Goal: Task Accomplishment & Management: Use online tool/utility

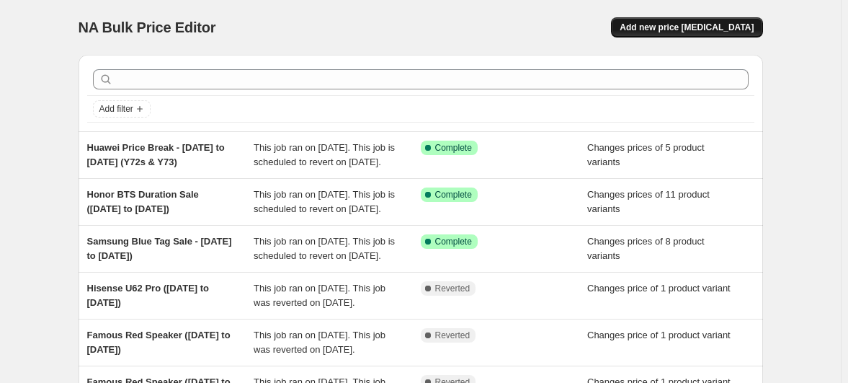
click at [665, 22] on span "Add new price [MEDICAL_DATA]" at bounding box center [687, 28] width 134 height 12
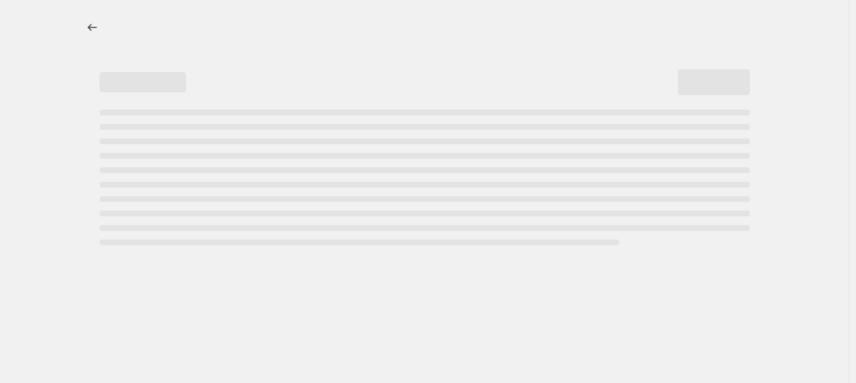
select select "percentage"
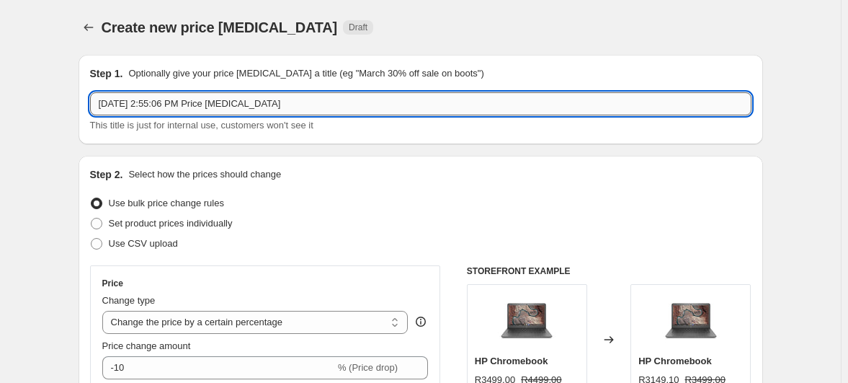
click at [347, 92] on input "[DATE] 2:55:06 PM Price [MEDICAL_DATA]" at bounding box center [421, 103] width 662 height 23
type input "V51 and Spark 8C New Prices"
click at [179, 218] on span "Set product prices individually" at bounding box center [171, 223] width 124 height 11
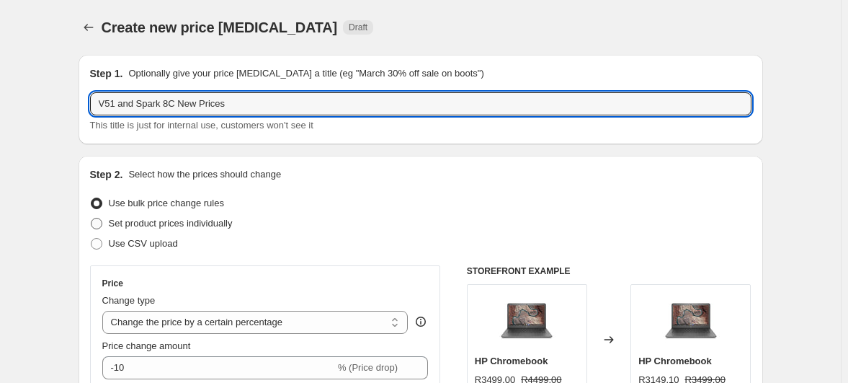
click at [92, 218] on input "Set product prices individually" at bounding box center [91, 218] width 1 height 1
radio input "true"
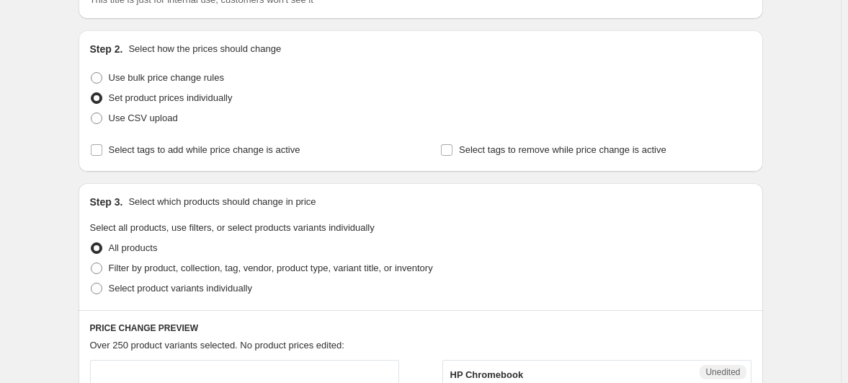
scroll to position [196, 0]
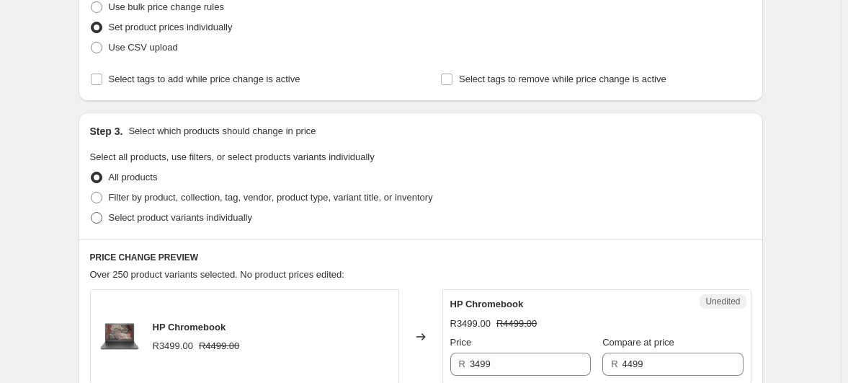
click at [197, 212] on span "Select product variants individually" at bounding box center [180, 217] width 143 height 11
click at [92, 212] on input "Select product variants individually" at bounding box center [91, 212] width 1 height 1
radio input "true"
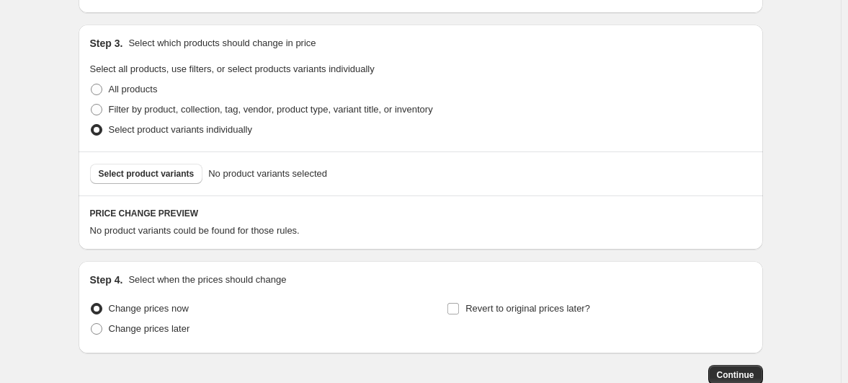
scroll to position [309, 0]
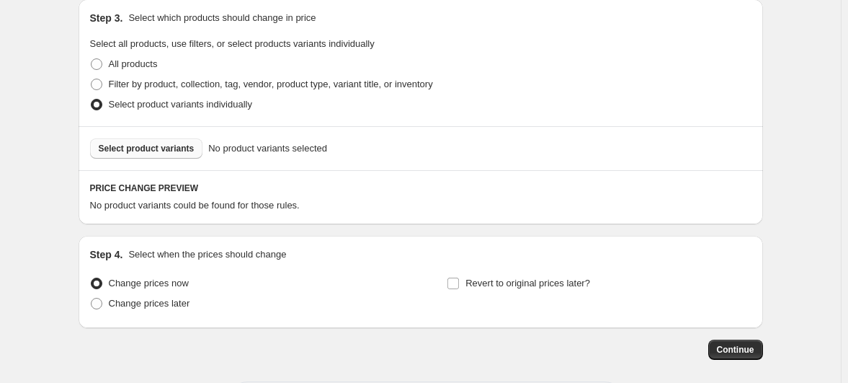
click at [185, 143] on span "Select product variants" at bounding box center [147, 149] width 96 height 12
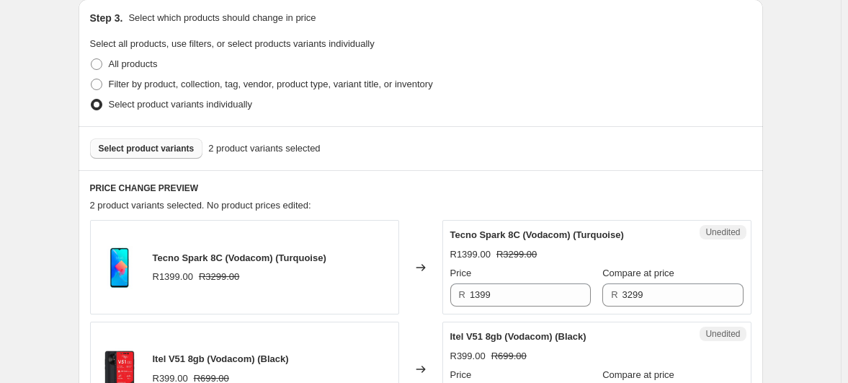
type input "359"
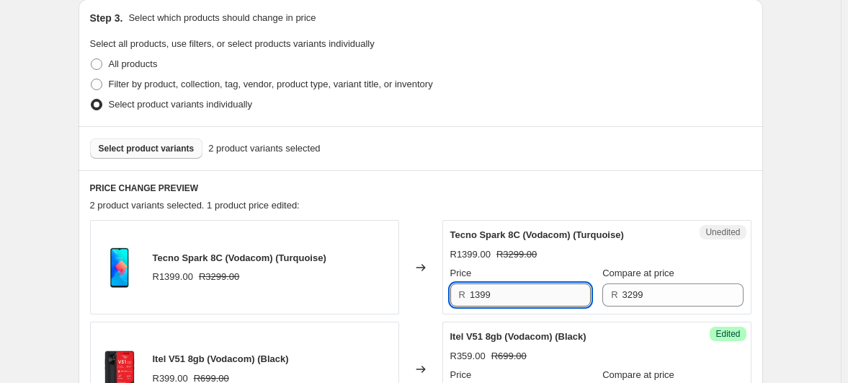
click at [525, 283] on input "1399" at bounding box center [530, 294] width 121 height 23
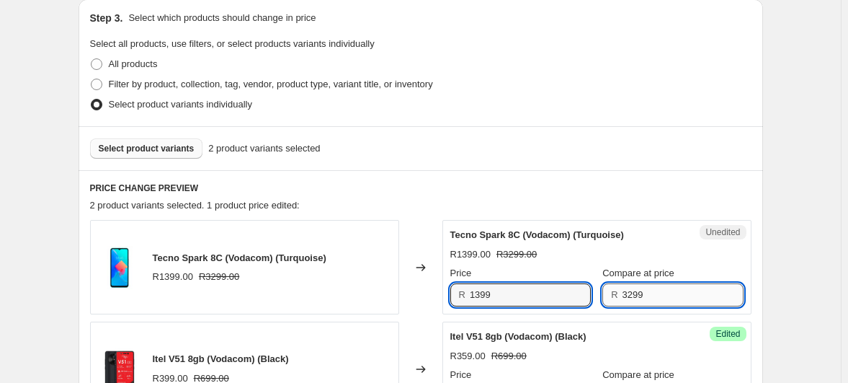
click at [657, 283] on input "3299" at bounding box center [683, 294] width 121 height 23
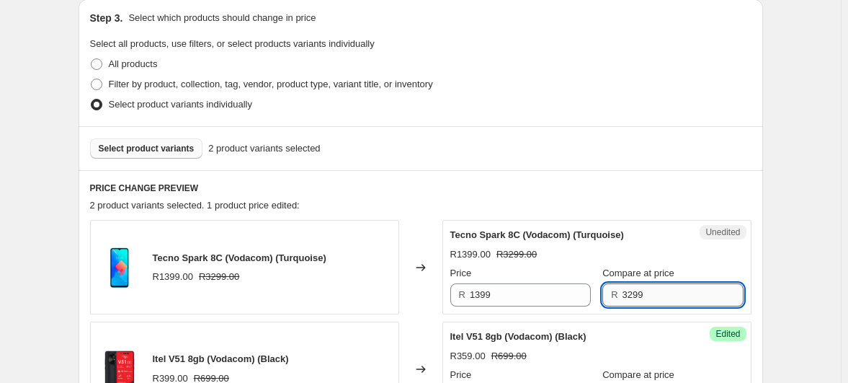
click at [657, 283] on input "3299" at bounding box center [683, 294] width 121 height 23
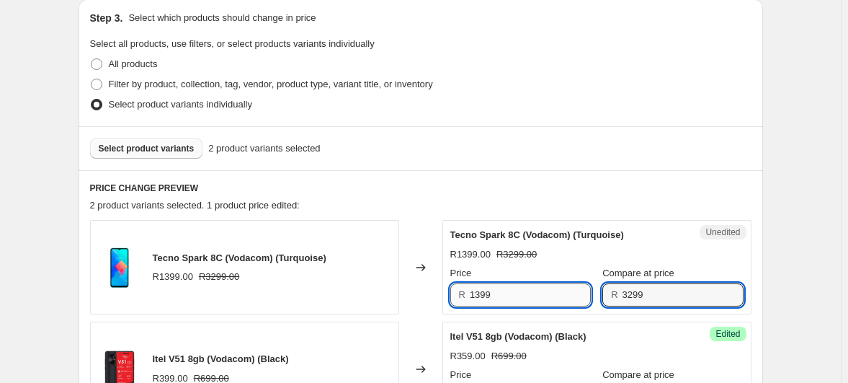
click at [519, 283] on input "1399" at bounding box center [530, 294] width 121 height 23
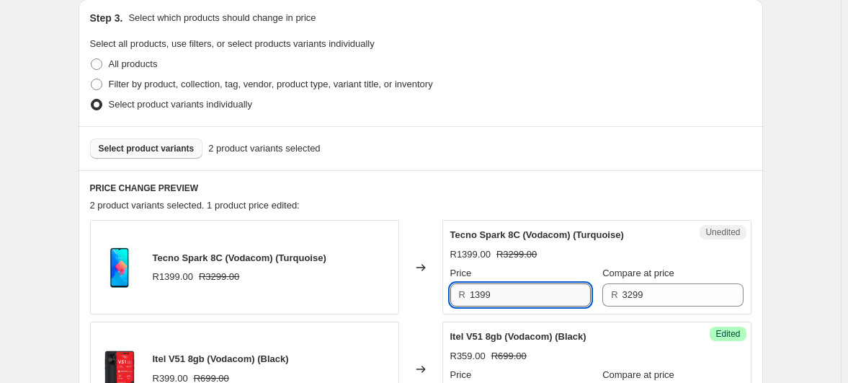
click at [519, 283] on input "1399" at bounding box center [530, 294] width 121 height 23
type input "999"
click at [795, 223] on div "Create new price change job. This page is ready Create new price change job Dra…" at bounding box center [420, 187] width 841 height 992
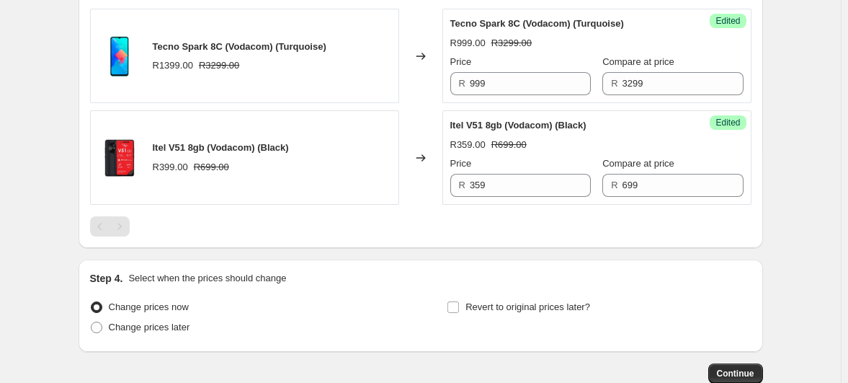
scroll to position [521, 0]
click at [179, 321] on span "Change prices later" at bounding box center [149, 326] width 81 height 11
click at [92, 321] on input "Change prices later" at bounding box center [91, 321] width 1 height 1
radio input "true"
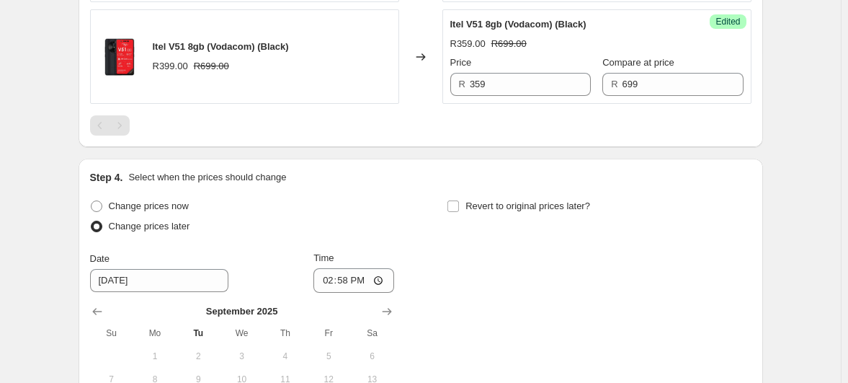
scroll to position [652, 0]
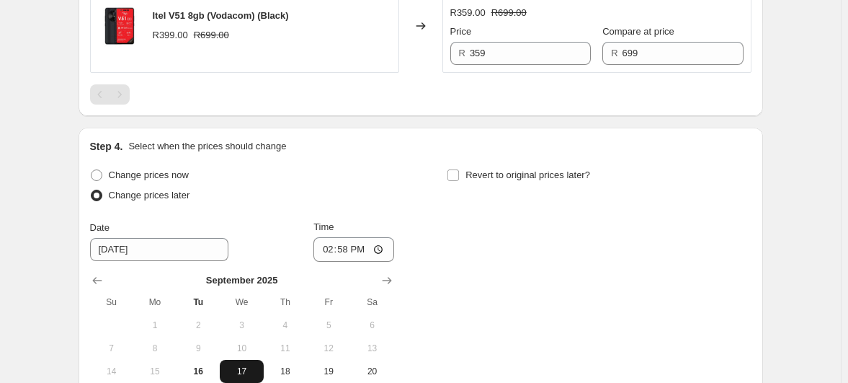
click at [256, 365] on span "17" at bounding box center [242, 371] width 32 height 12
click at [359, 237] on input "14:58" at bounding box center [354, 249] width 81 height 25
type input "00:01"
click at [535, 200] on div "Change prices now Change prices later Date 9/17/2025 Time 00:01 September 2025 …" at bounding box center [421, 297] width 662 height 264
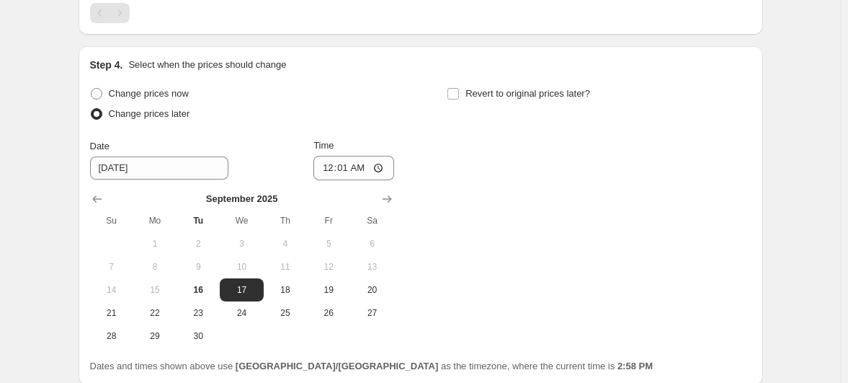
scroll to position [742, 0]
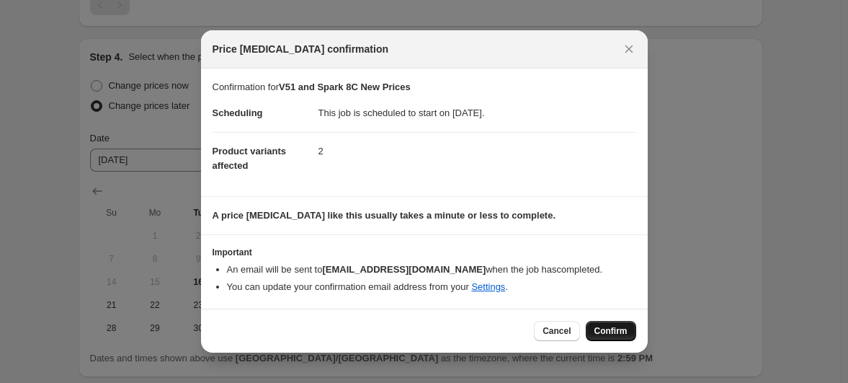
click at [595, 325] on span "Confirm" at bounding box center [611, 331] width 33 height 12
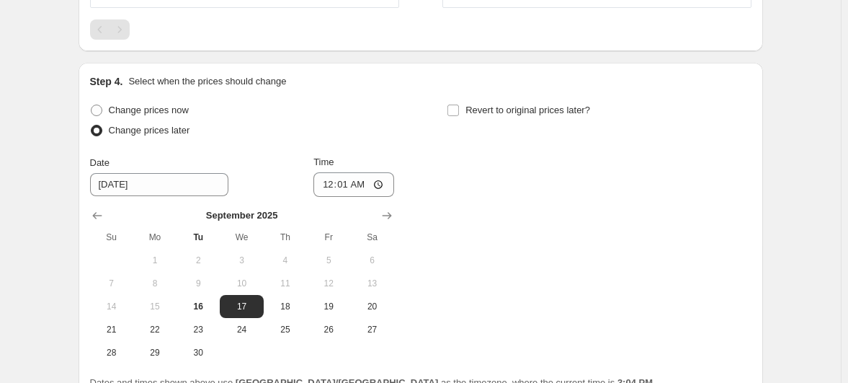
scroll to position [820, 0]
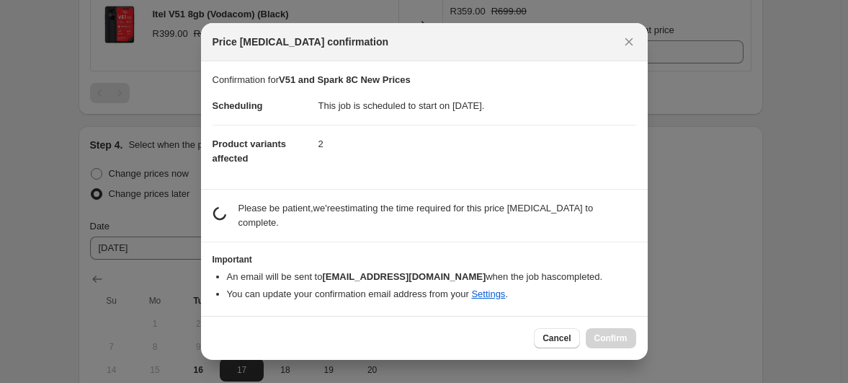
scroll to position [0, 0]
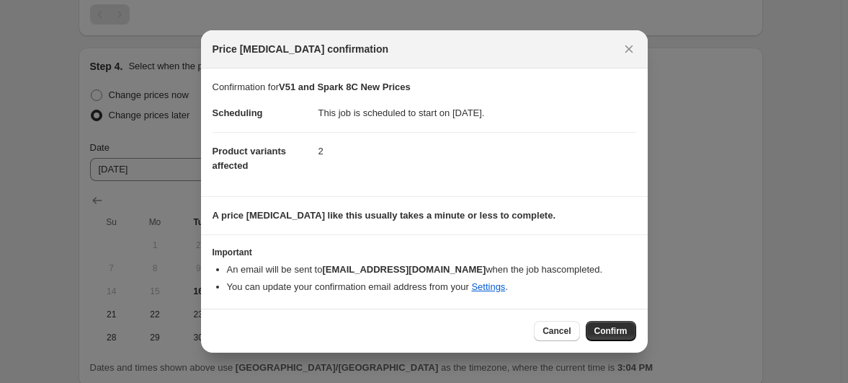
drag, startPoint x: 552, startPoint y: 313, endPoint x: 569, endPoint y: 308, distance: 17.1
click at [552, 325] on span "Cancel" at bounding box center [557, 331] width 28 height 12
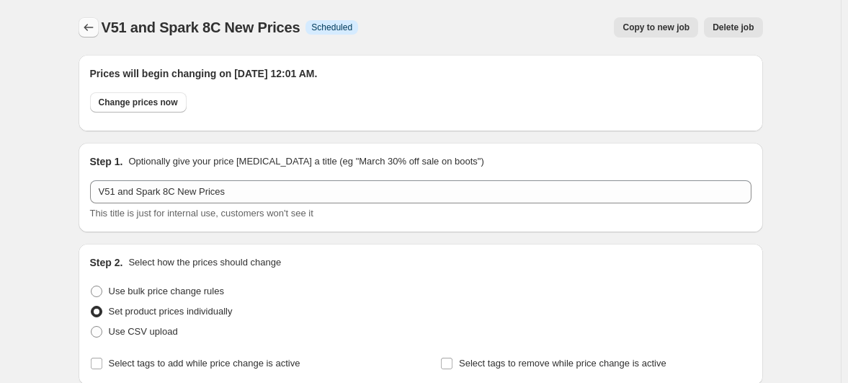
click at [96, 28] on icon "Price change jobs" at bounding box center [88, 27] width 14 height 14
